Goal: Task Accomplishment & Management: Manage account settings

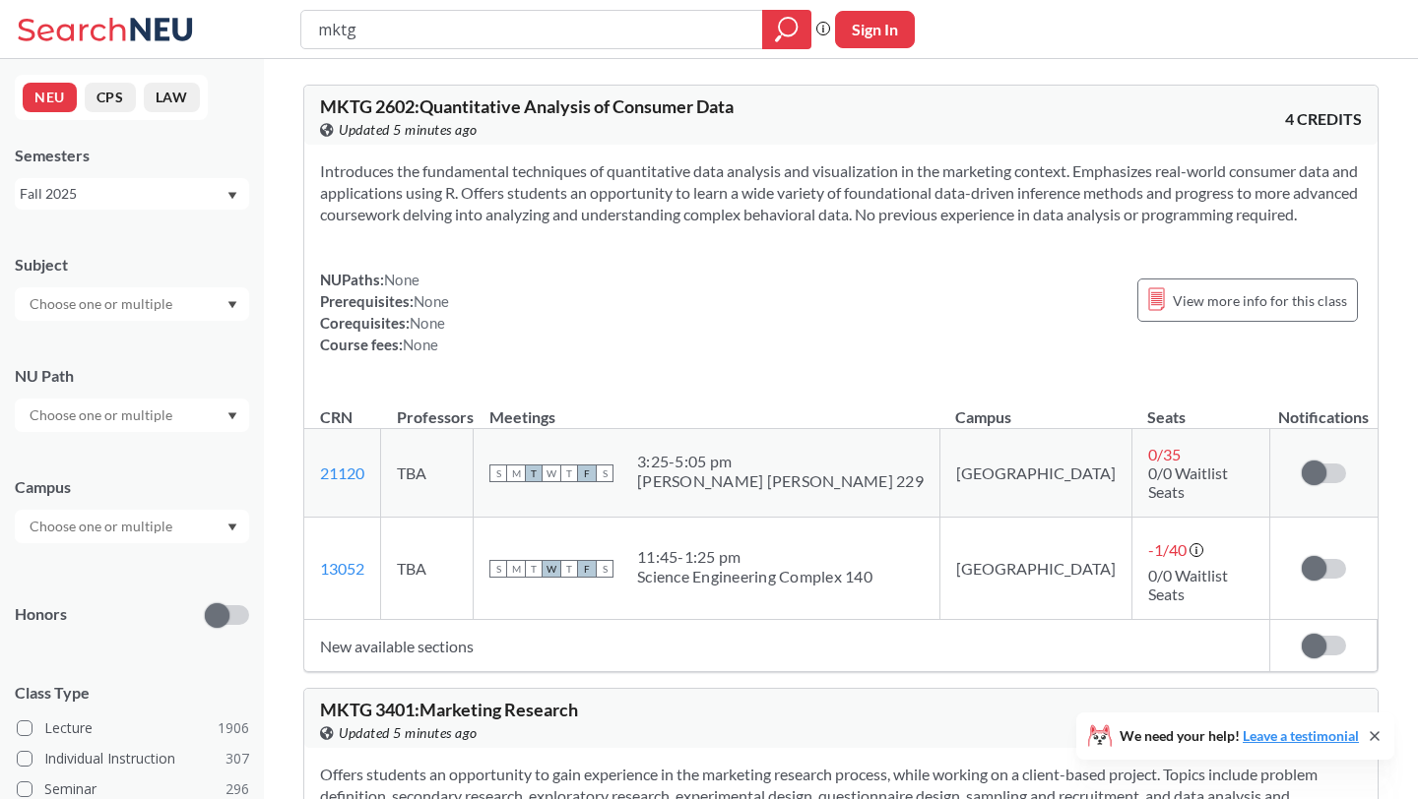
click at [383, 35] on input "mktg" at bounding box center [532, 29] width 432 height 33
type input "mktg 3720"
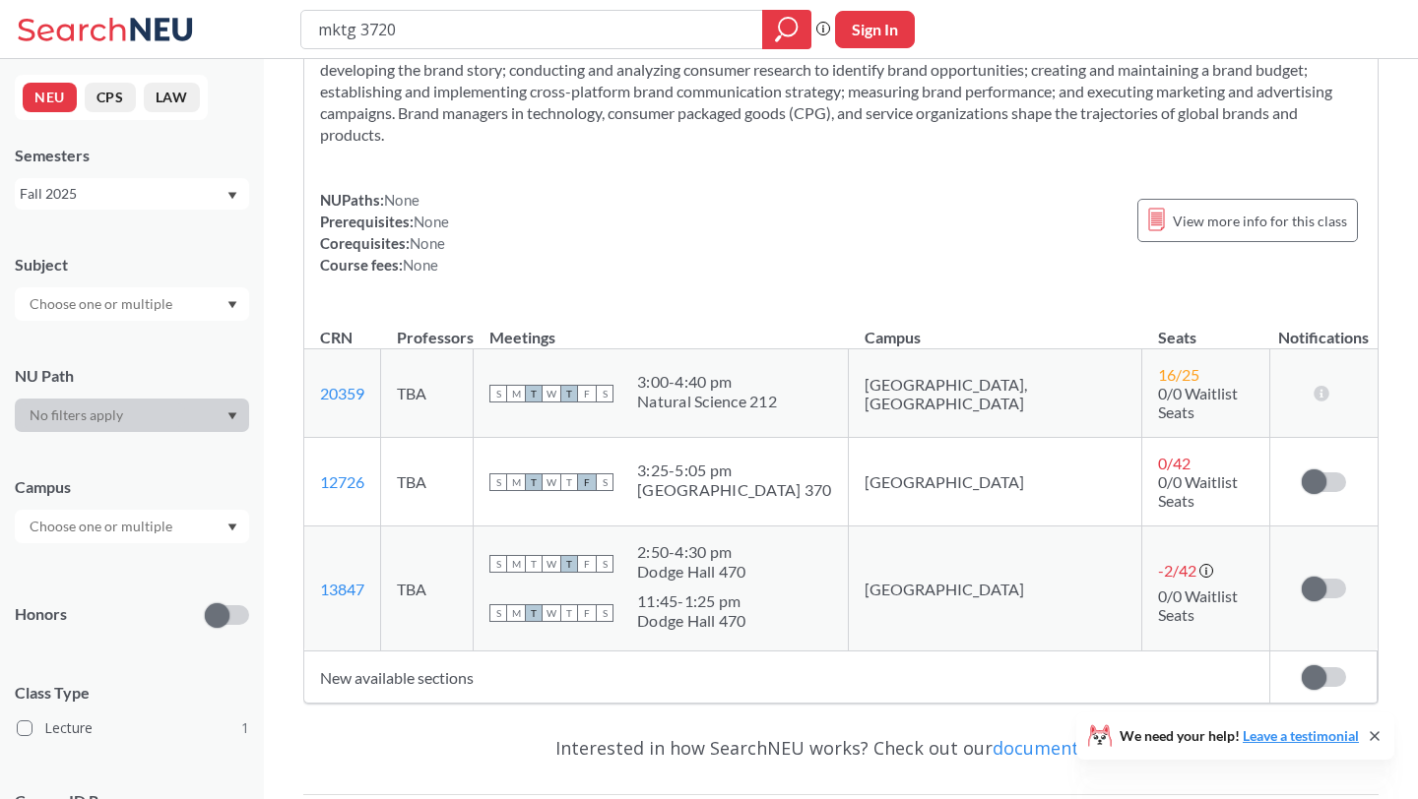
scroll to position [171, 0]
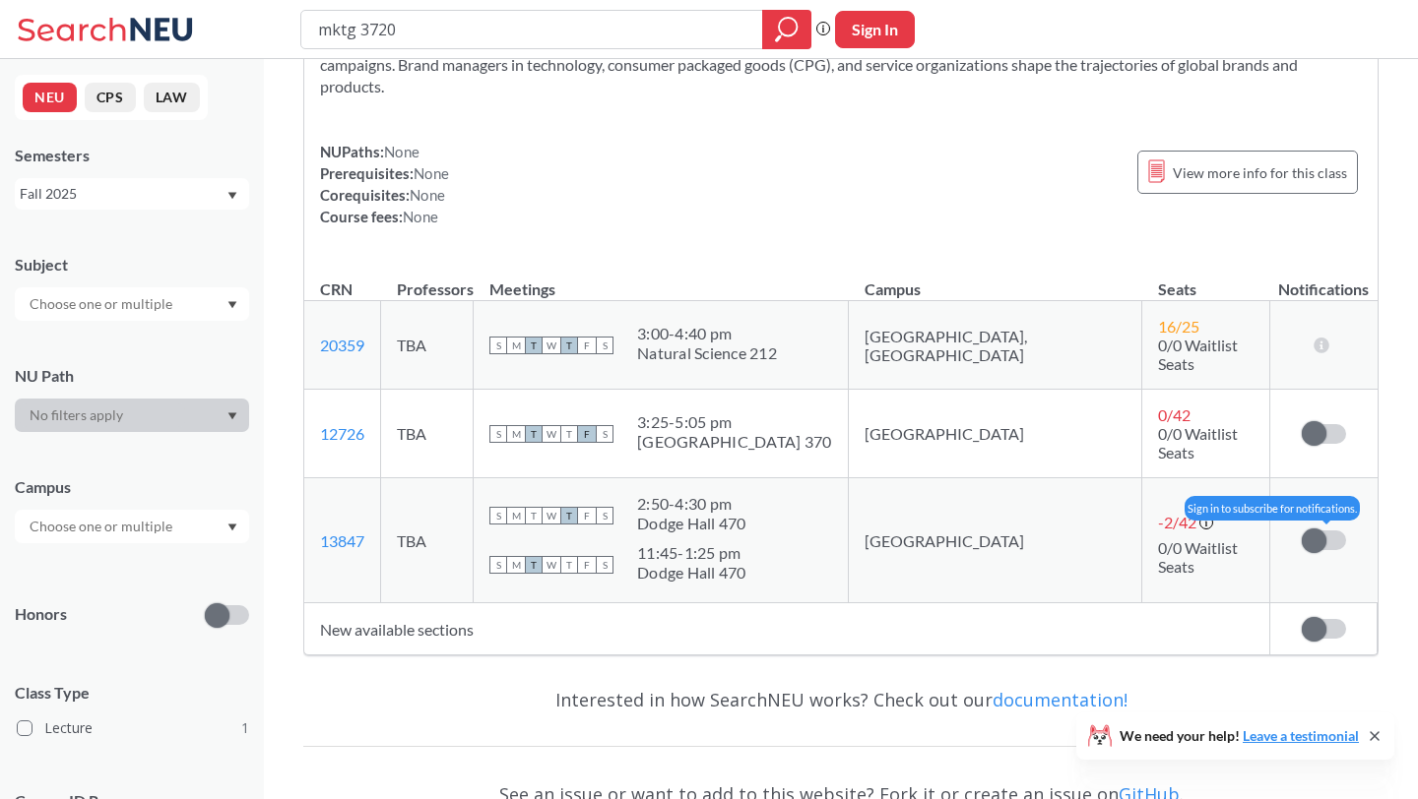
click at [1332, 531] on label at bounding box center [1324, 541] width 44 height 20
click at [1302, 531] on input "checkbox" at bounding box center [1302, 531] width 0 height 0
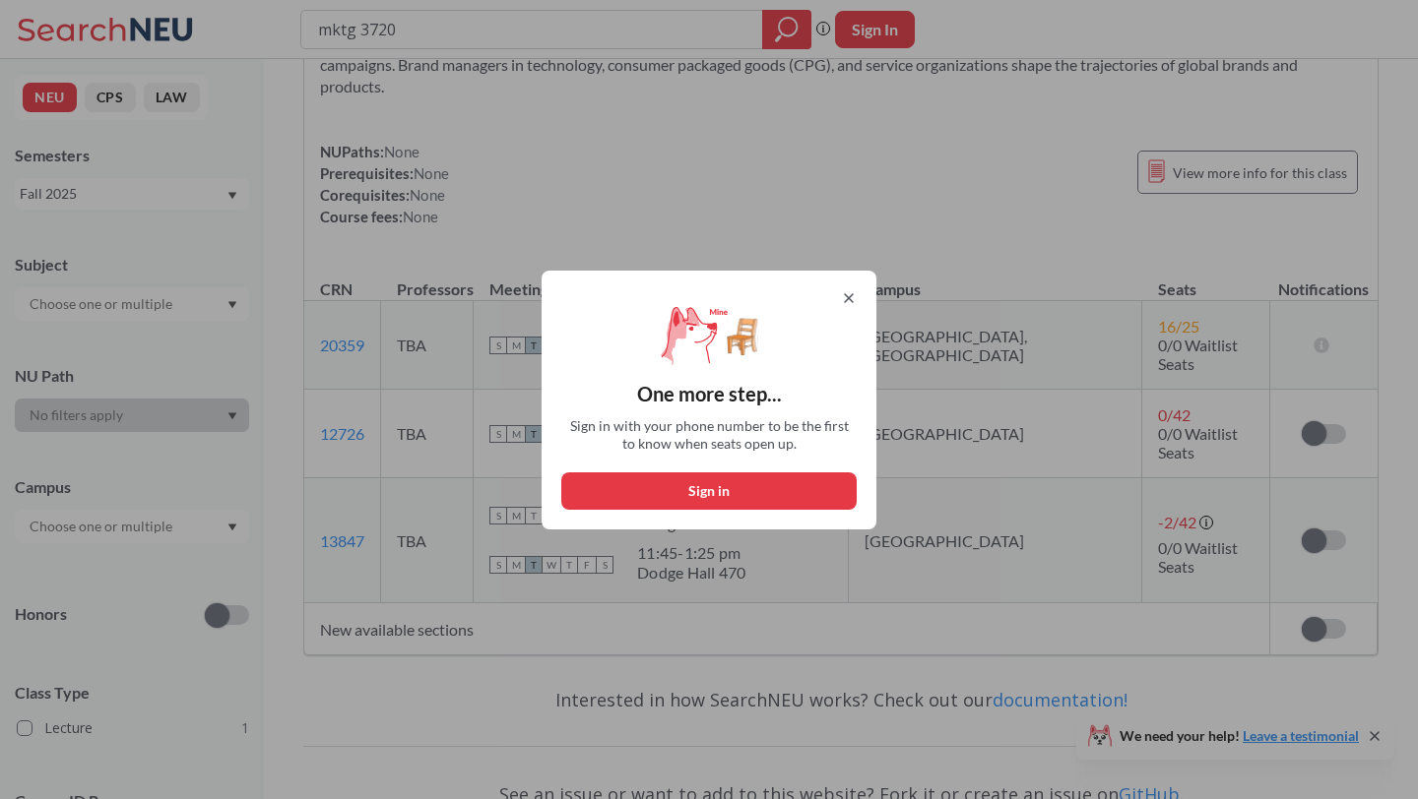
click at [697, 480] on button "Sign in" at bounding box center [708, 491] width 295 height 37
select select "US"
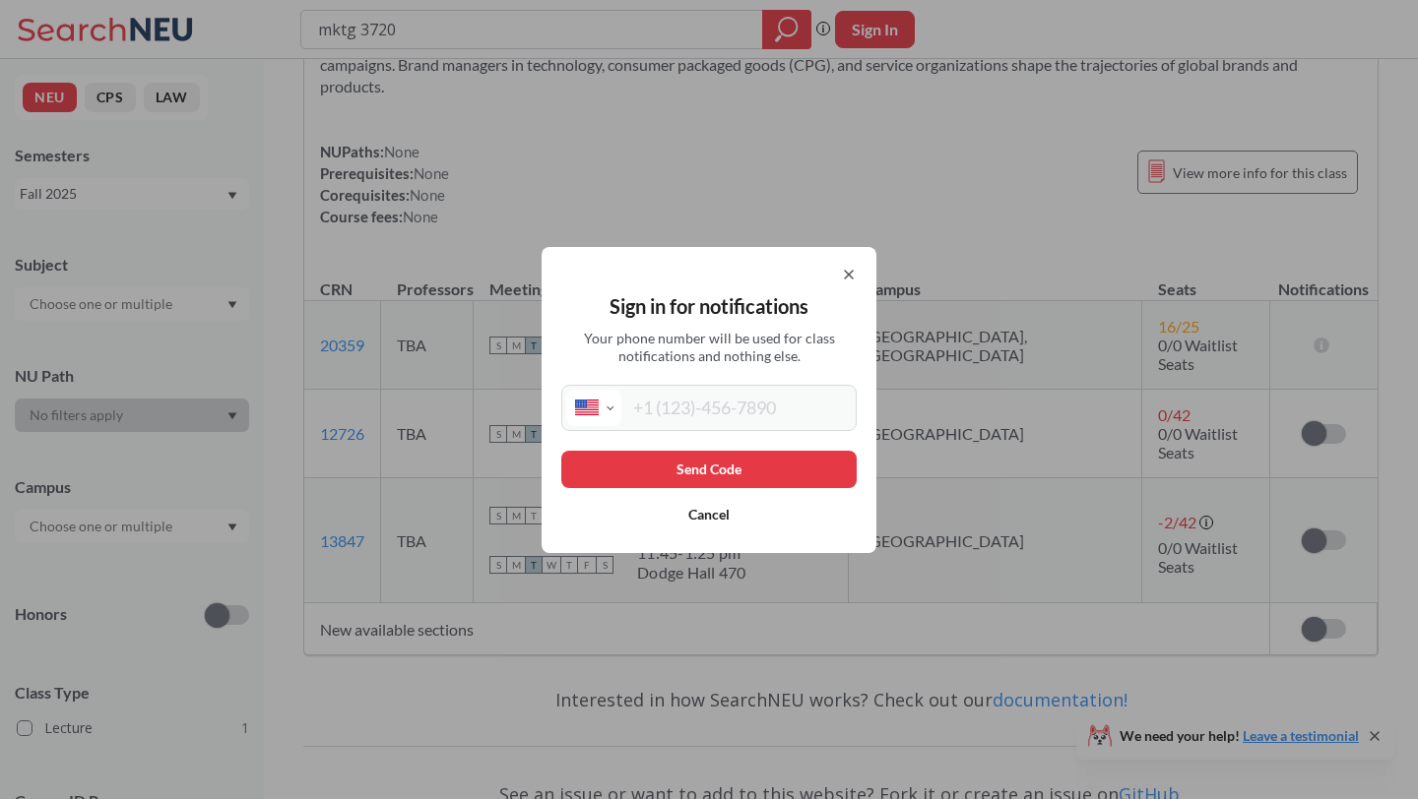
click at [680, 385] on div "International [GEOGRAPHIC_DATA] [GEOGRAPHIC_DATA] [GEOGRAPHIC_DATA] [GEOGRAPHIC…" at bounding box center [708, 408] width 295 height 46
click at [677, 417] on input "tel" at bounding box center [736, 408] width 230 height 36
type input "[PHONE_NUMBER]"
click at [668, 465] on button "Send Code" at bounding box center [708, 469] width 295 height 37
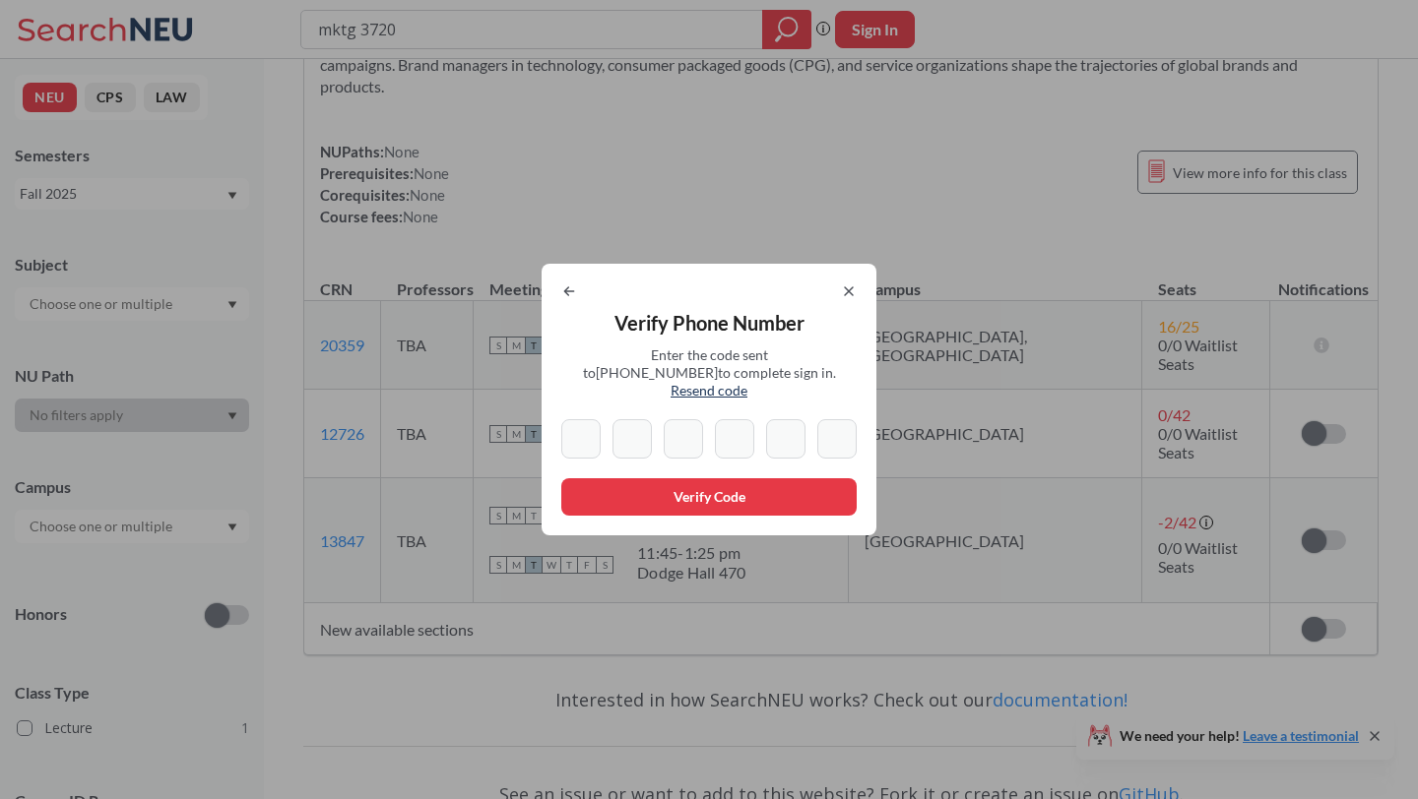
type input "6"
type input "0"
type input "4"
type input "2"
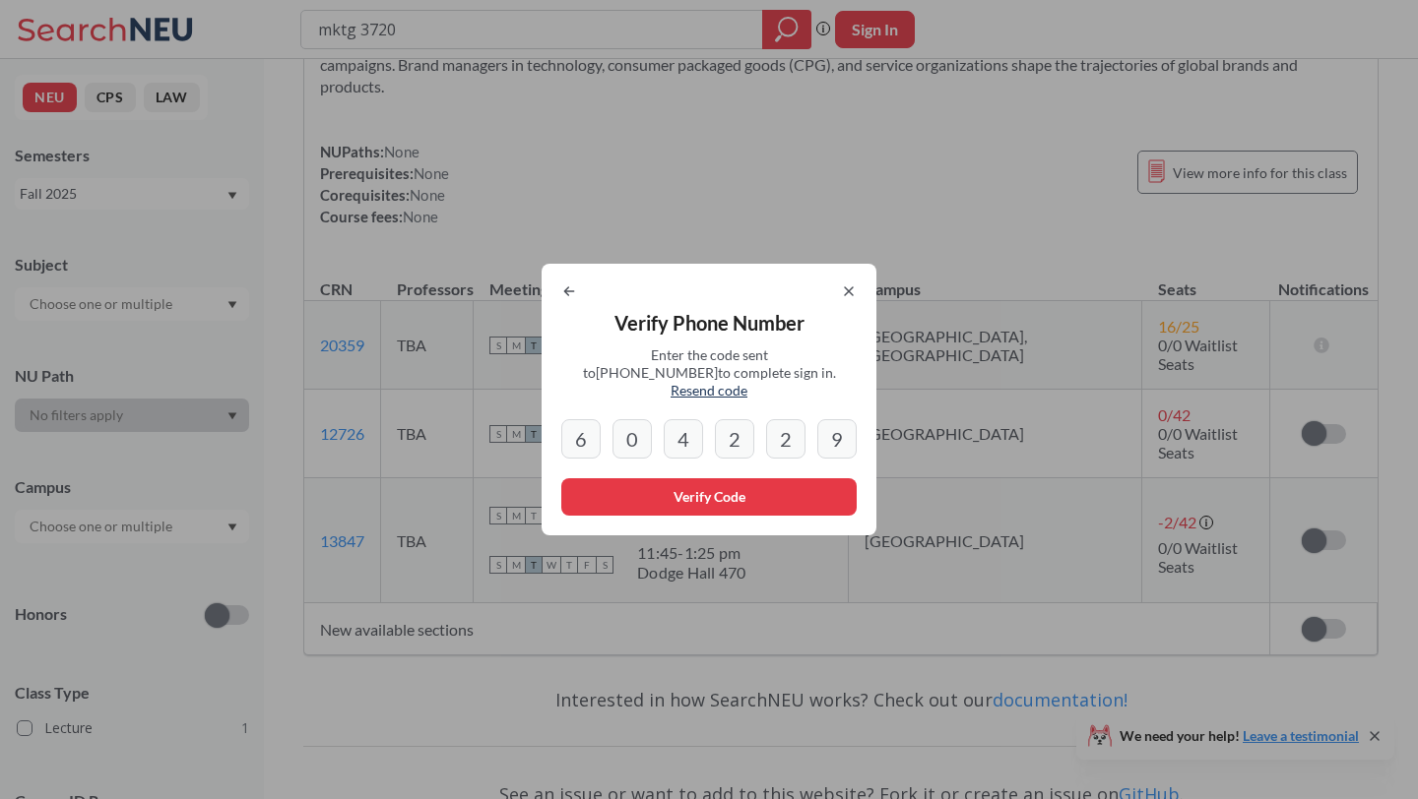
type input "9"
click at [617, 483] on button "Verify Code" at bounding box center [708, 496] width 295 height 37
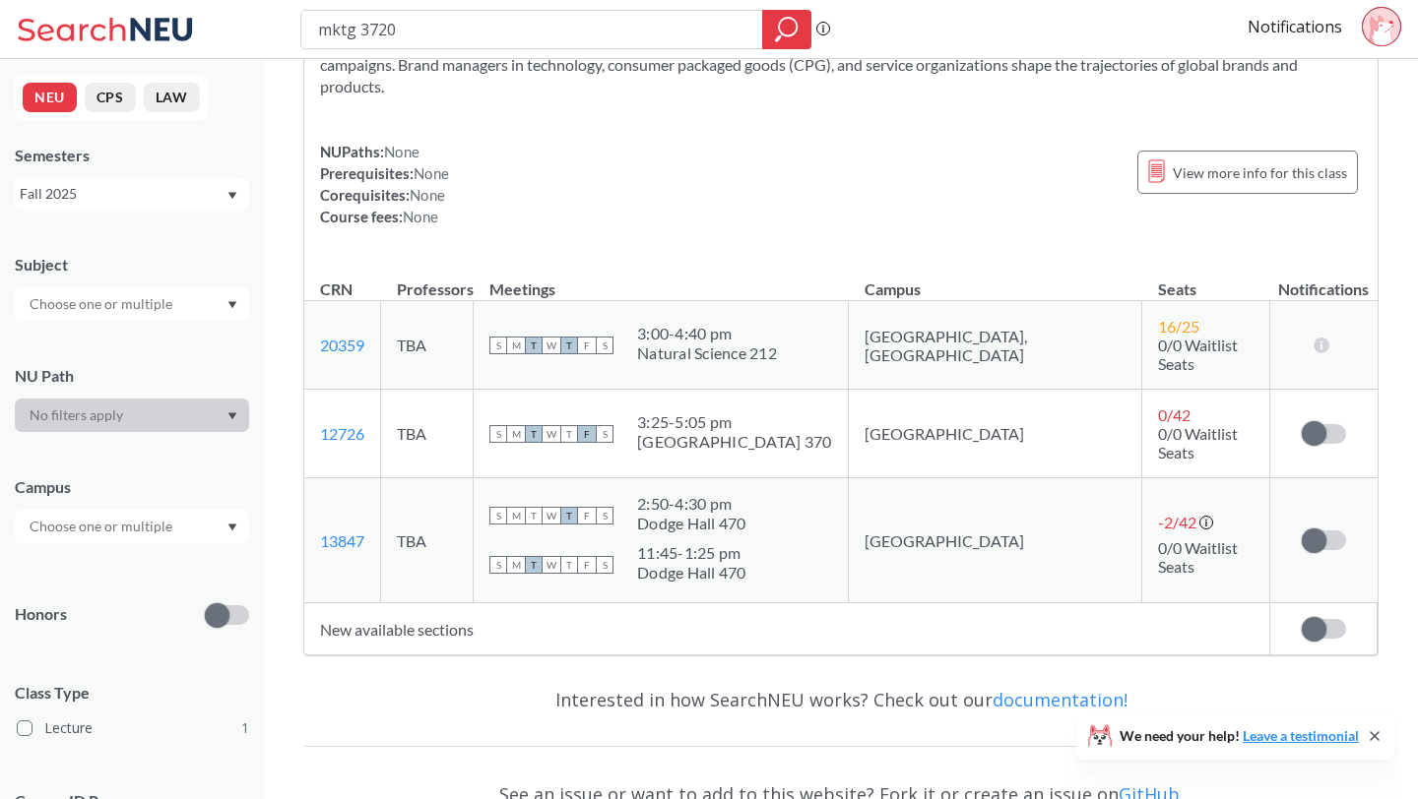
click at [1324, 431] on td "Subscribe to notifications for this section" at bounding box center [1323, 434] width 107 height 89
click at [1315, 421] on span at bounding box center [1314, 433] width 25 height 25
click at [1302, 424] on input "checkbox" at bounding box center [1302, 424] width 0 height 0
click at [1325, 531] on label at bounding box center [1324, 541] width 44 height 20
click at [1302, 531] on input "checkbox" at bounding box center [1302, 531] width 0 height 0
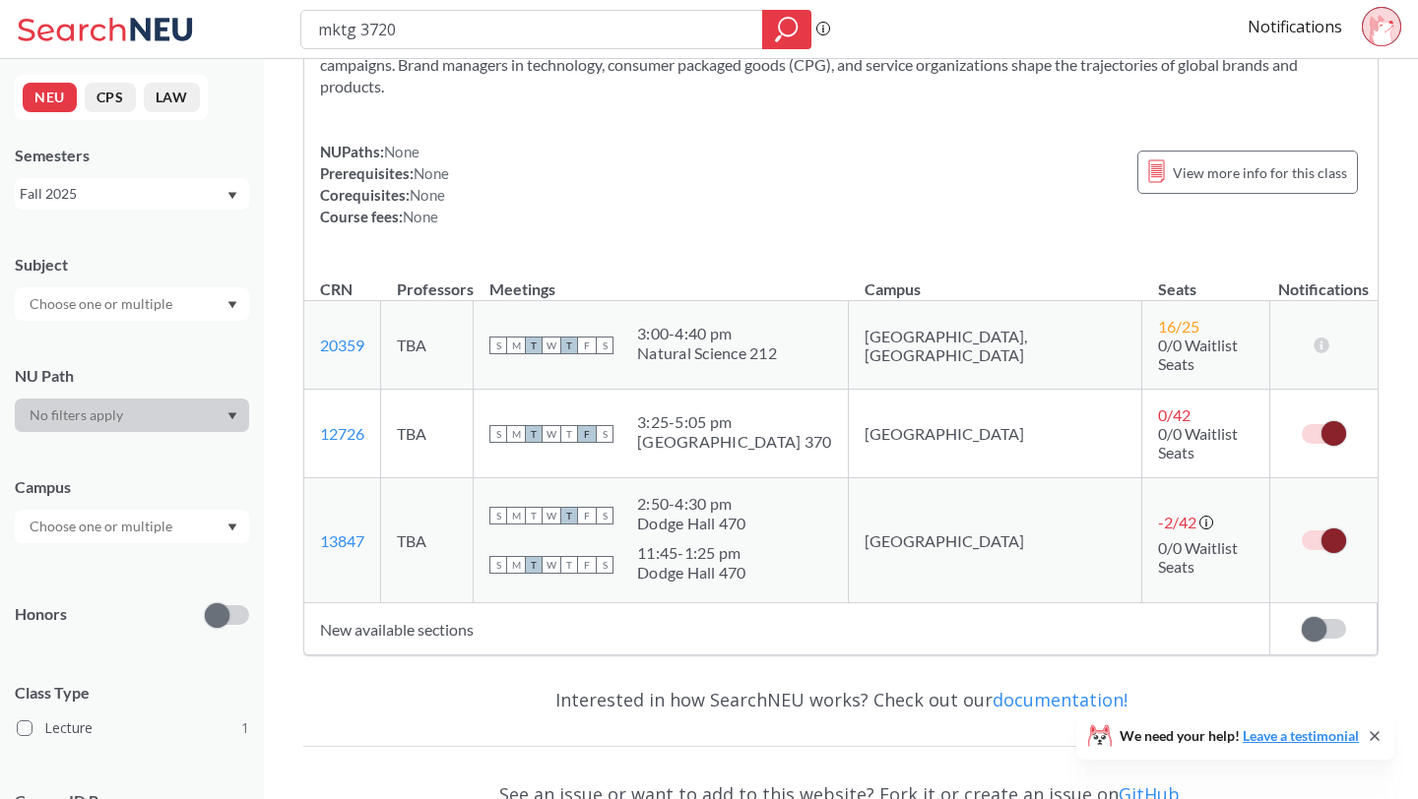
scroll to position [0, 0]
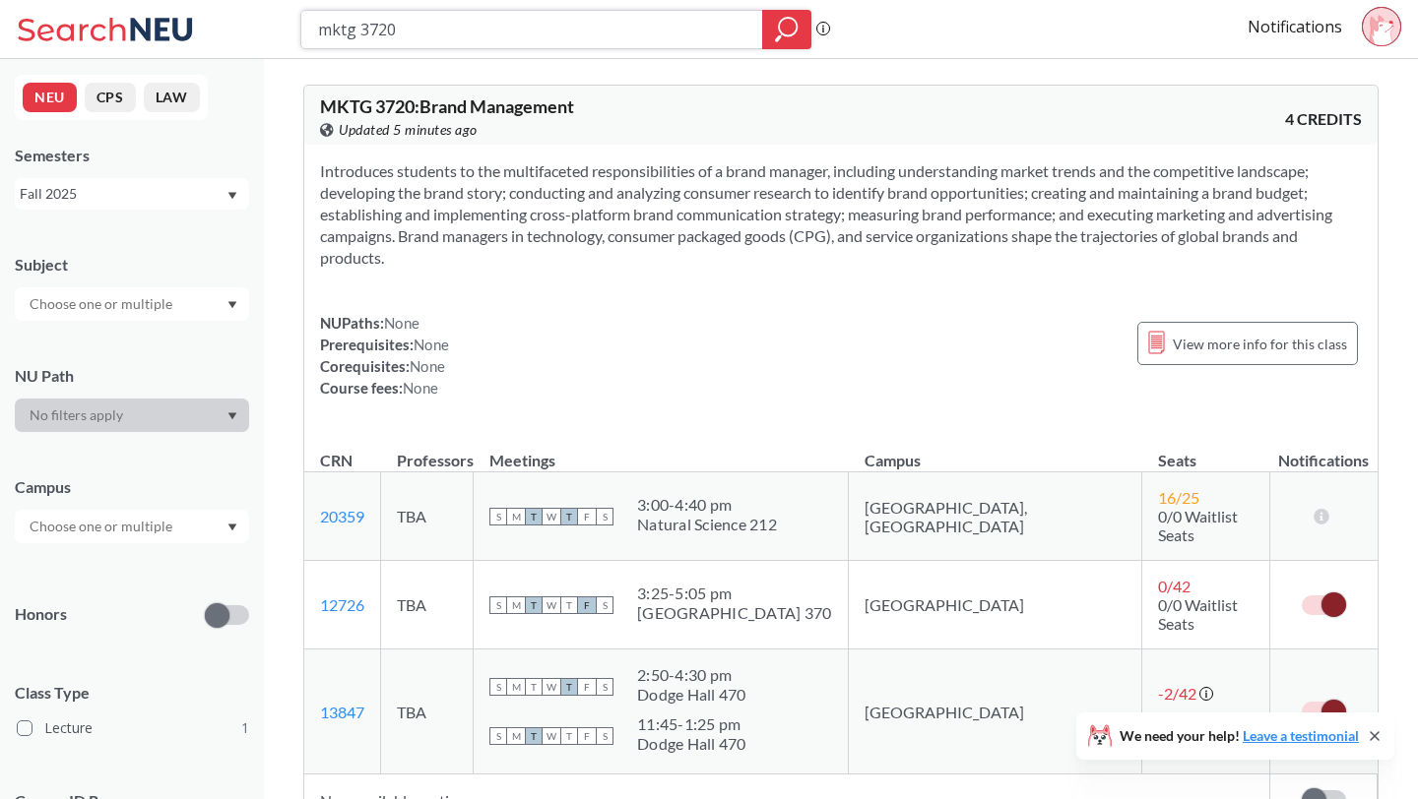
click at [419, 32] on input "mktg 3720" at bounding box center [532, 29] width 432 height 33
click at [407, 28] on input "mktg 3720" at bounding box center [532, 29] width 432 height 33
type input "mktg 4506"
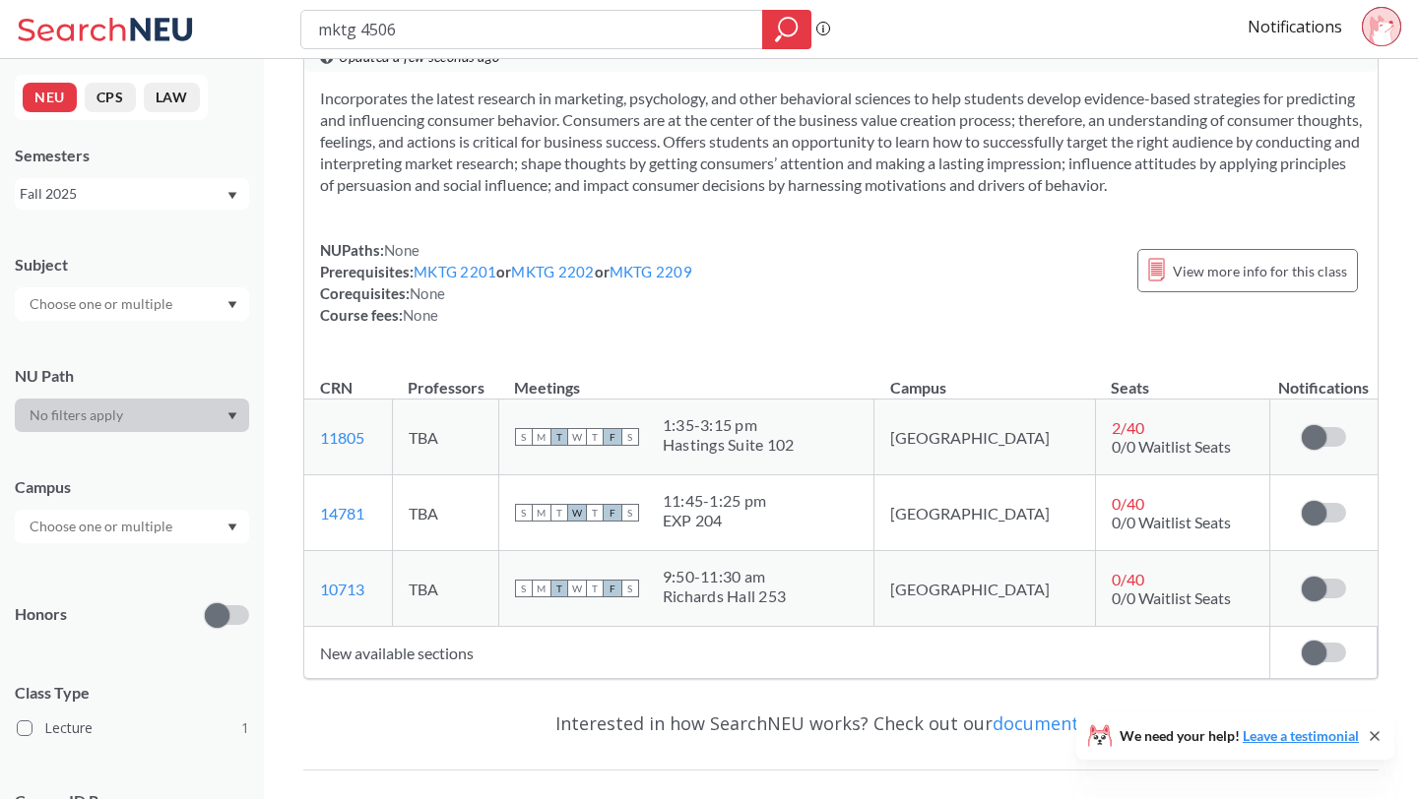
scroll to position [145, 0]
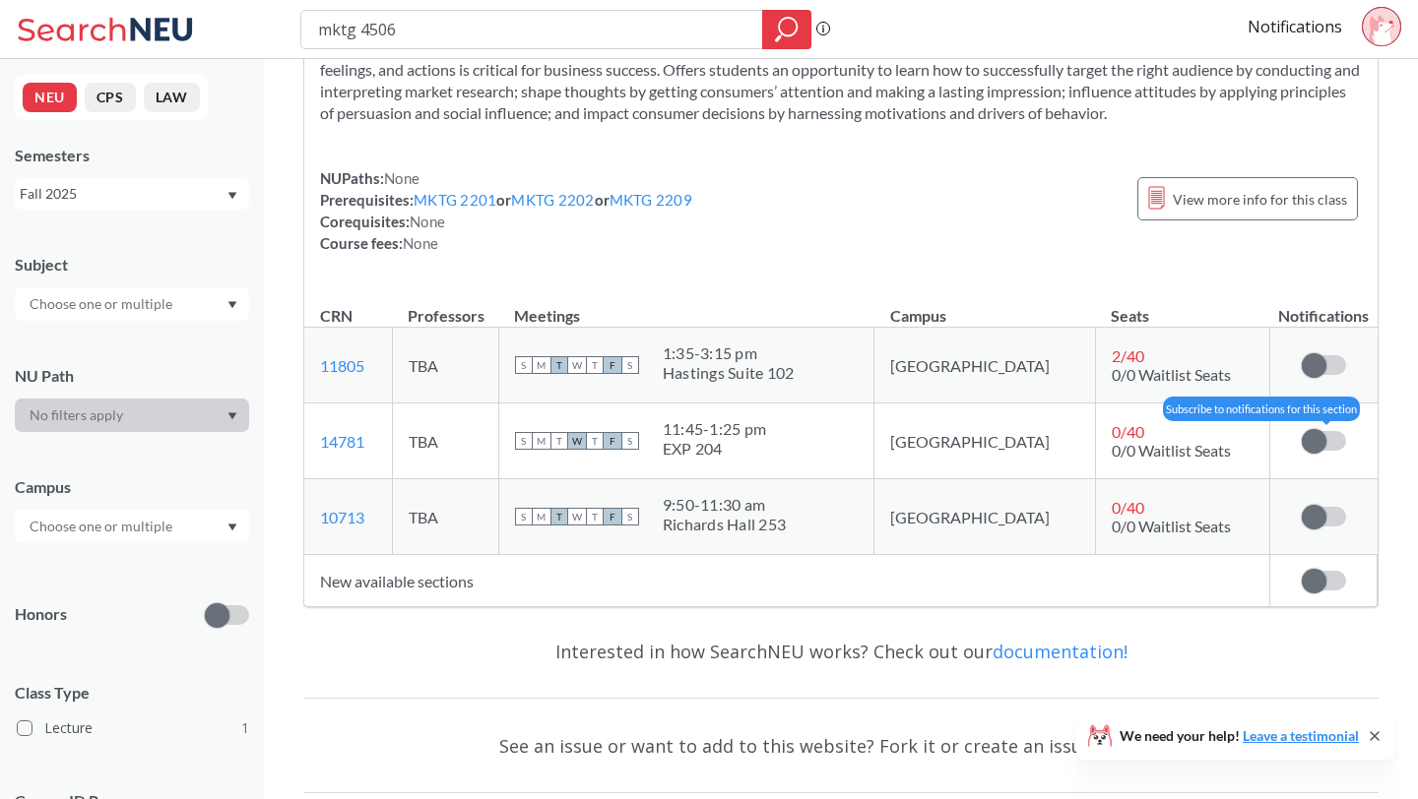
click at [1337, 440] on label at bounding box center [1324, 441] width 44 height 20
click at [1302, 431] on input "checkbox" at bounding box center [1302, 431] width 0 height 0
